Goal: Transaction & Acquisition: Subscribe to service/newsletter

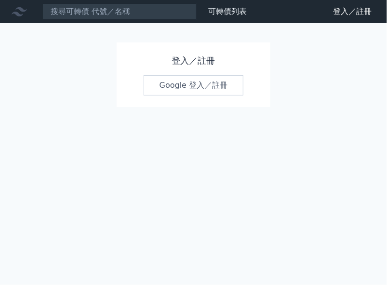
click at [215, 95] on div "登入／註冊 Google 登入／註冊" at bounding box center [194, 74] width 154 height 65
click at [213, 90] on link "Google 登入／註冊" at bounding box center [193, 85] width 100 height 20
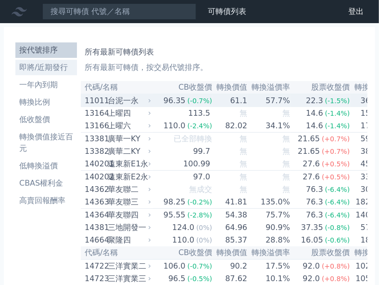
click at [47, 68] on li "即將/近期發行" at bounding box center [46, 68] width 62 height 12
